Goal: Complete application form

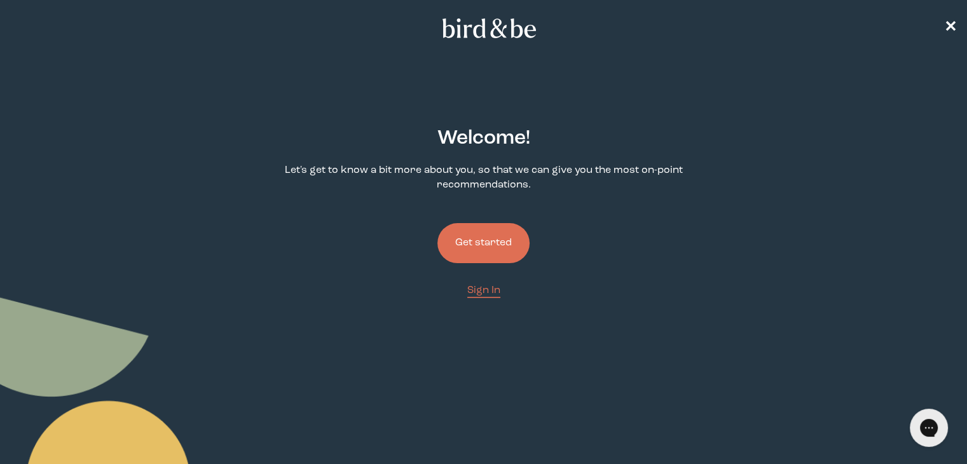
click at [471, 245] on button "Get started" at bounding box center [483, 243] width 92 height 40
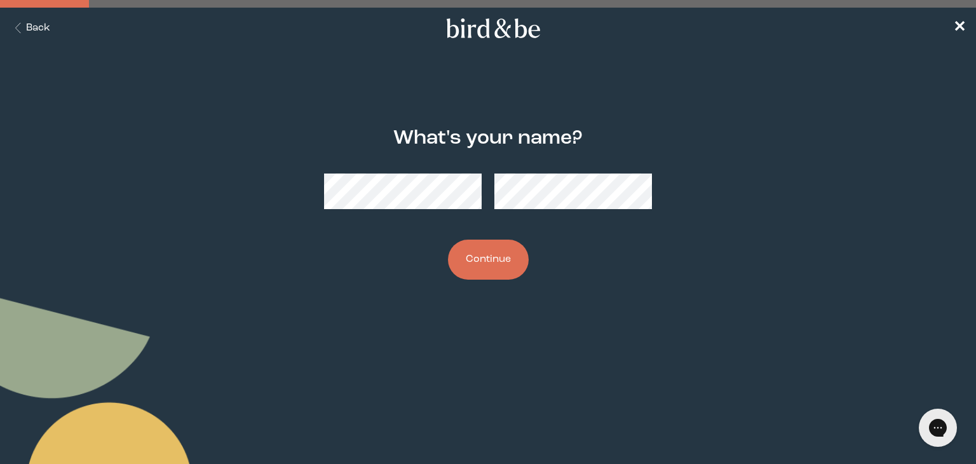
click at [486, 268] on button "Continue" at bounding box center [488, 260] width 81 height 40
